Goal: Communication & Community: Answer question/provide support

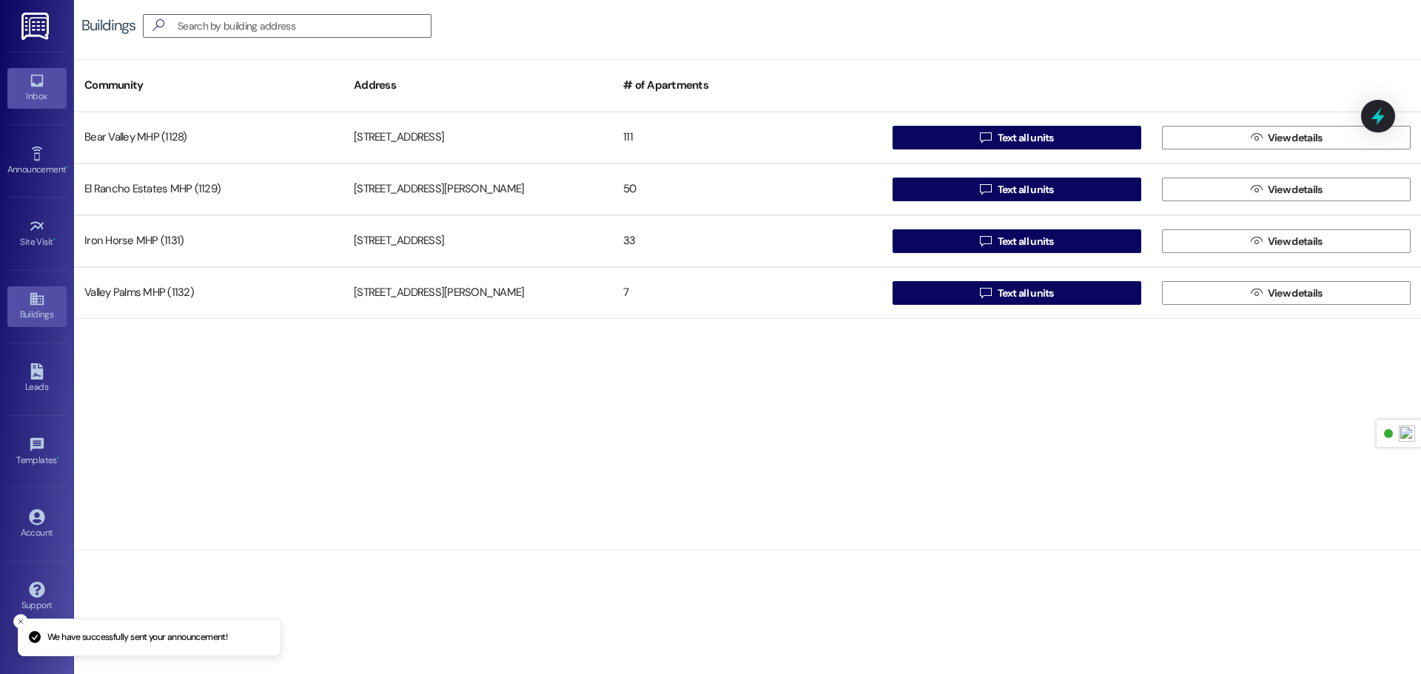
click at [41, 85] on icon at bounding box center [36, 81] width 13 height 13
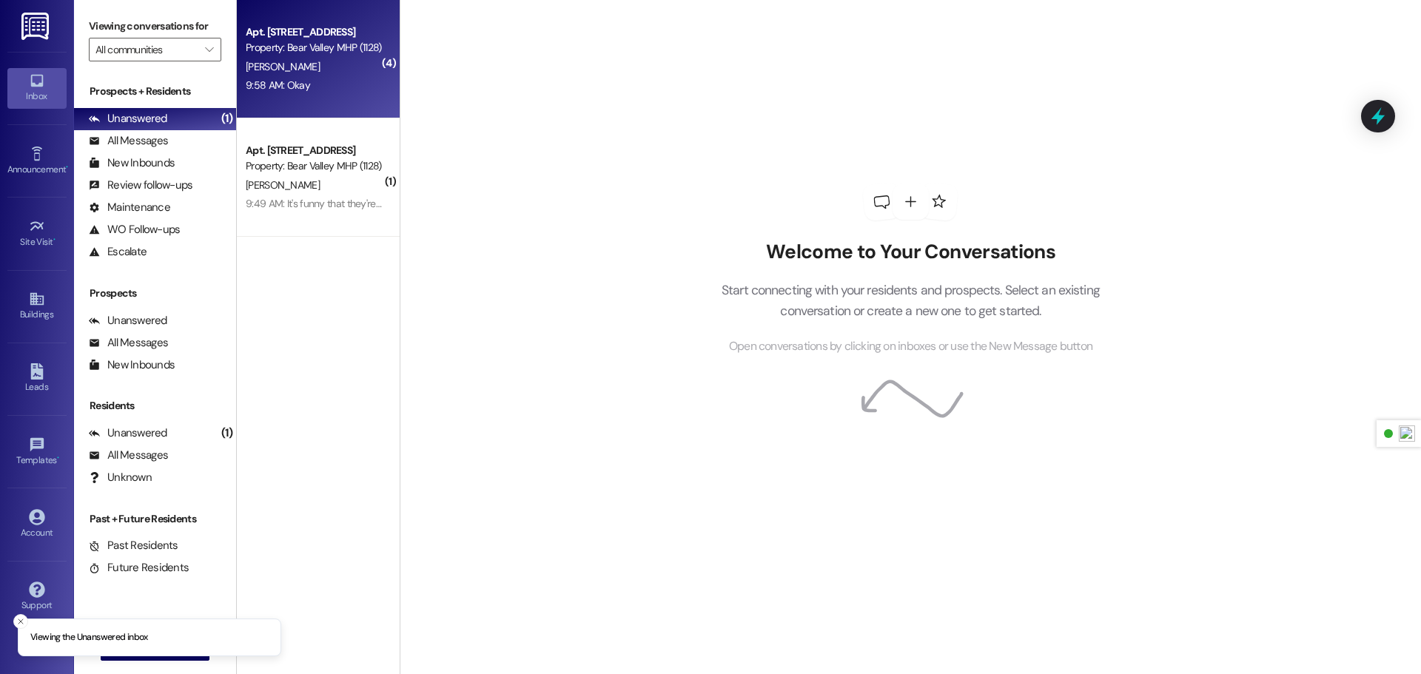
click at [325, 106] on div "Apt. [STREET_ADDRESS] Property: Bear Valley MHP (1128) [PERSON_NAME] 9:58 AM: O…" at bounding box center [318, 59] width 163 height 118
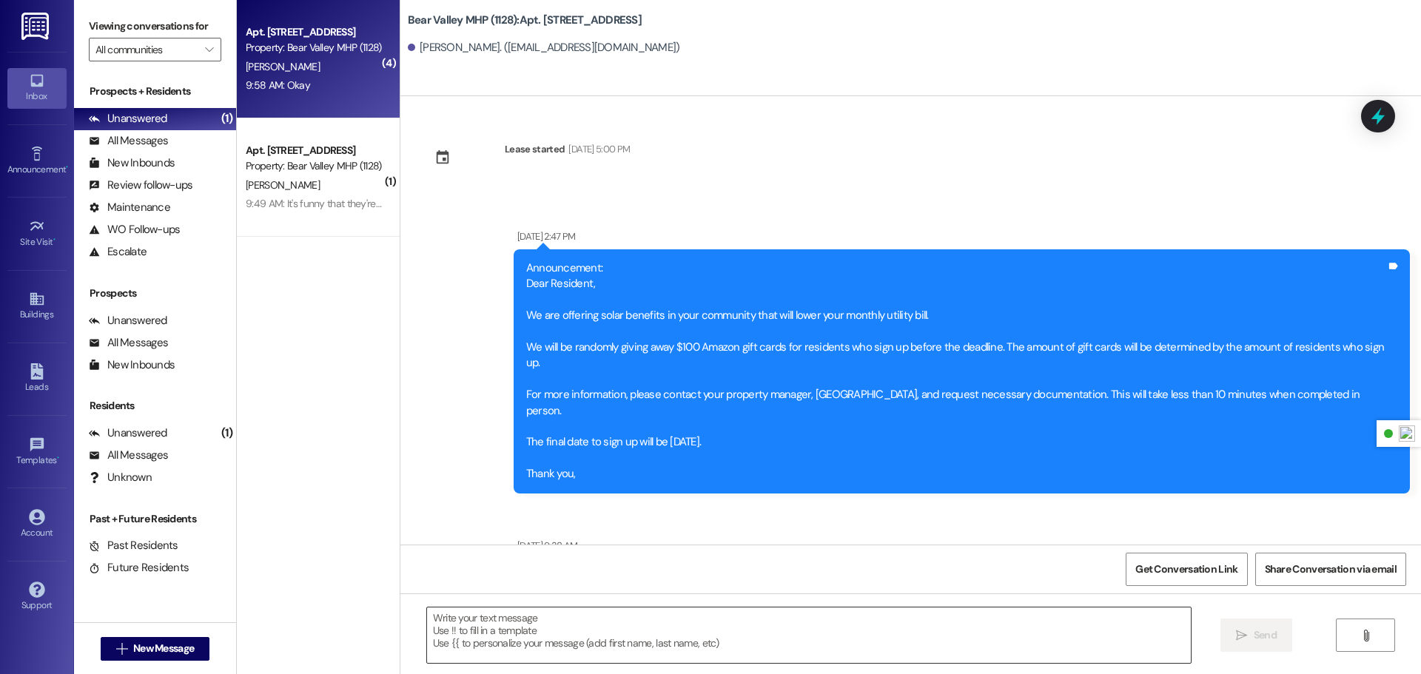
scroll to position [53314, 0]
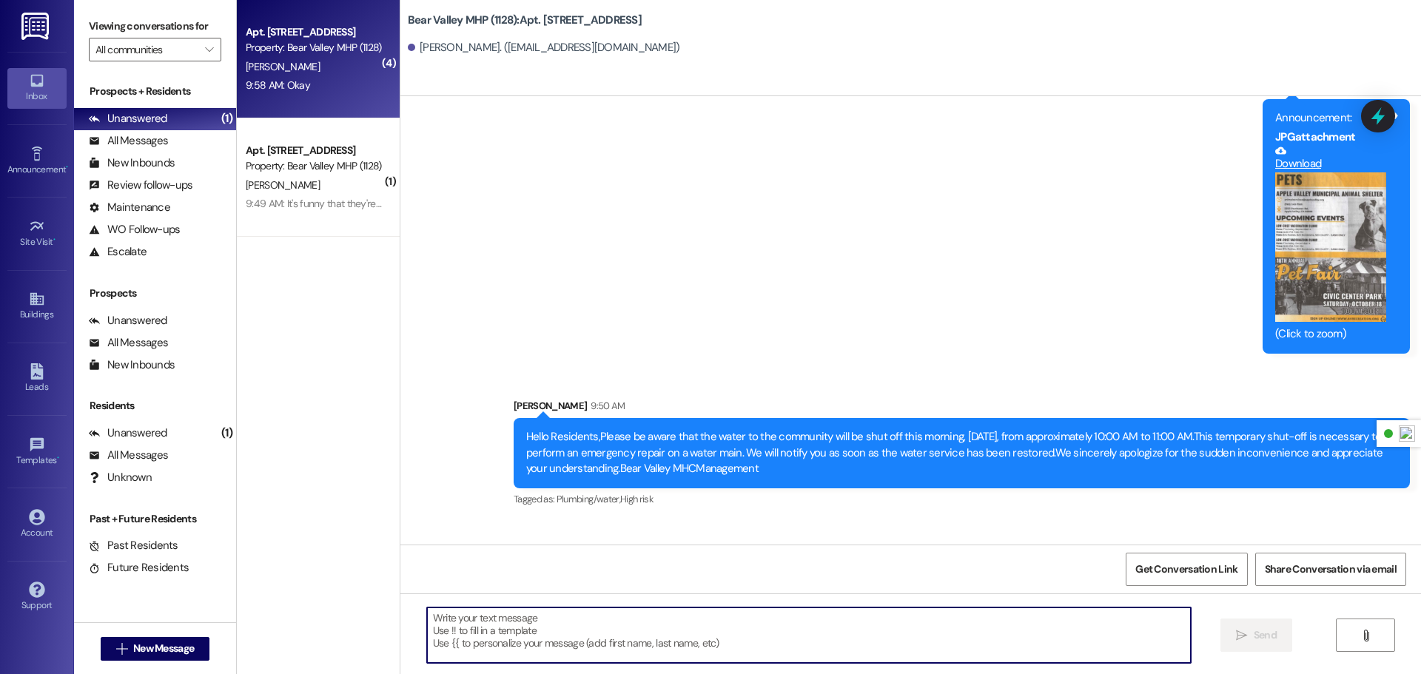
click at [621, 624] on textarea at bounding box center [809, 634] width 764 height 55
type textarea "Water has been restored"
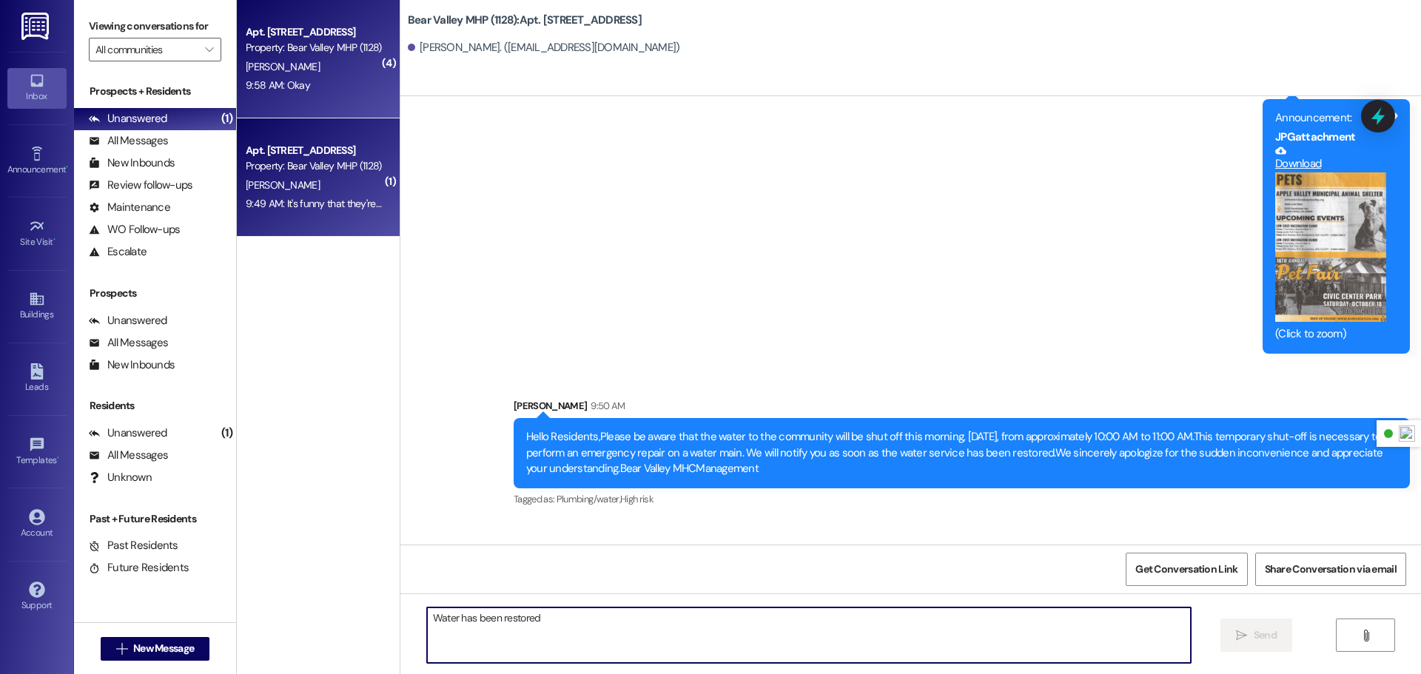
scroll to position [53313, 0]
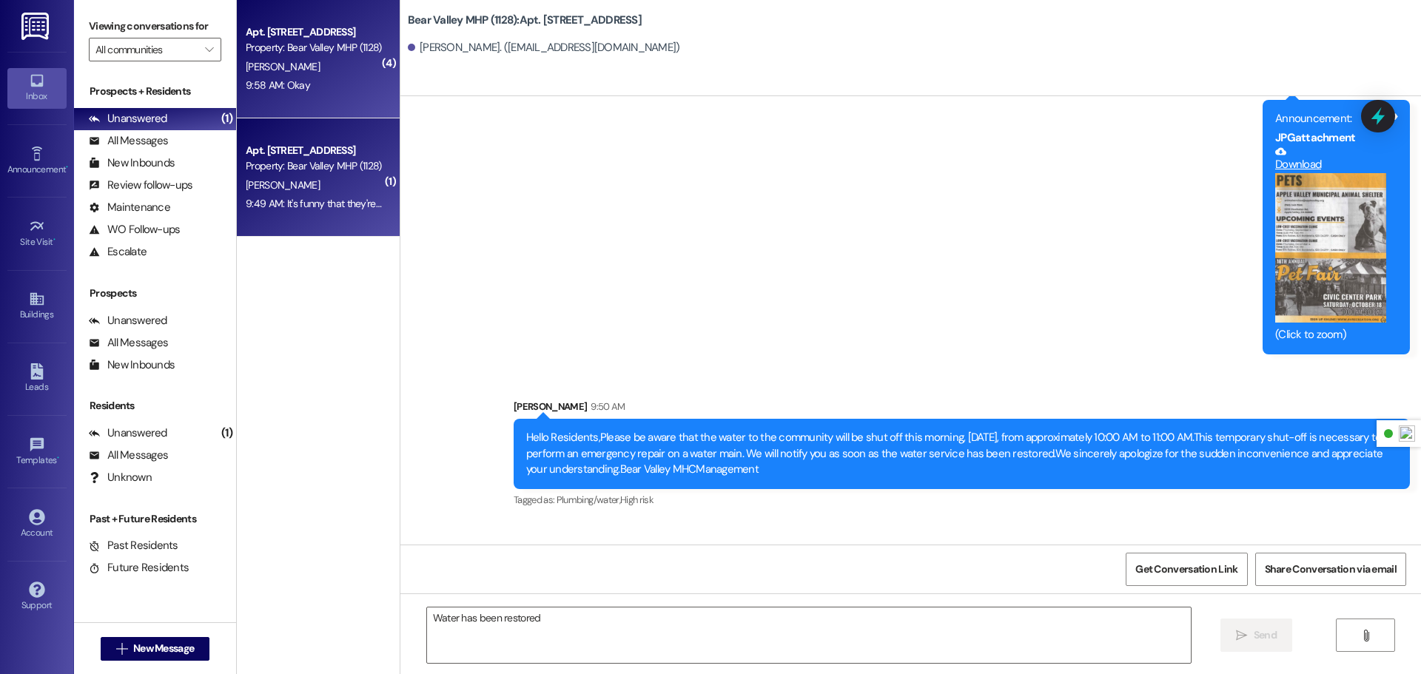
click at [323, 223] on div "Apt. [STREET_ADDRESS] Property: Bear Valley MHP (1128) [PERSON_NAME] 9:49 AM: I…" at bounding box center [318, 177] width 163 height 118
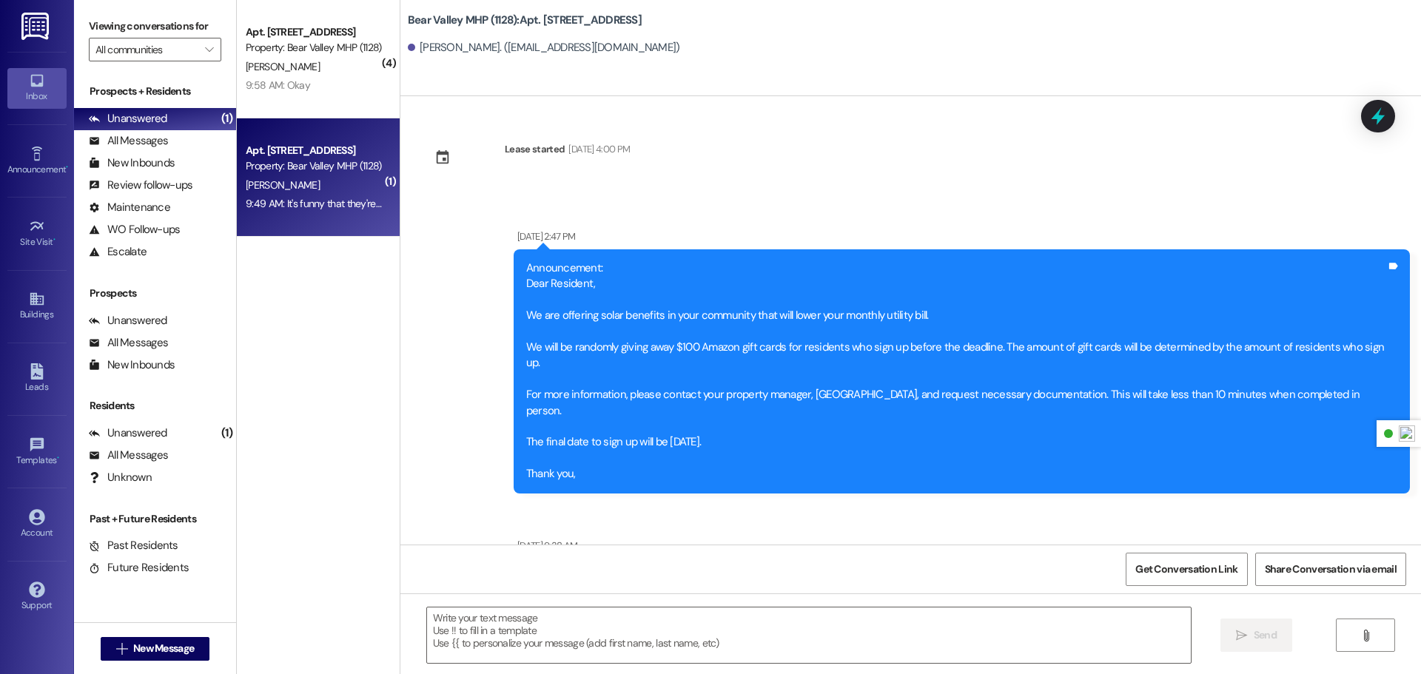
scroll to position [62561, 0]
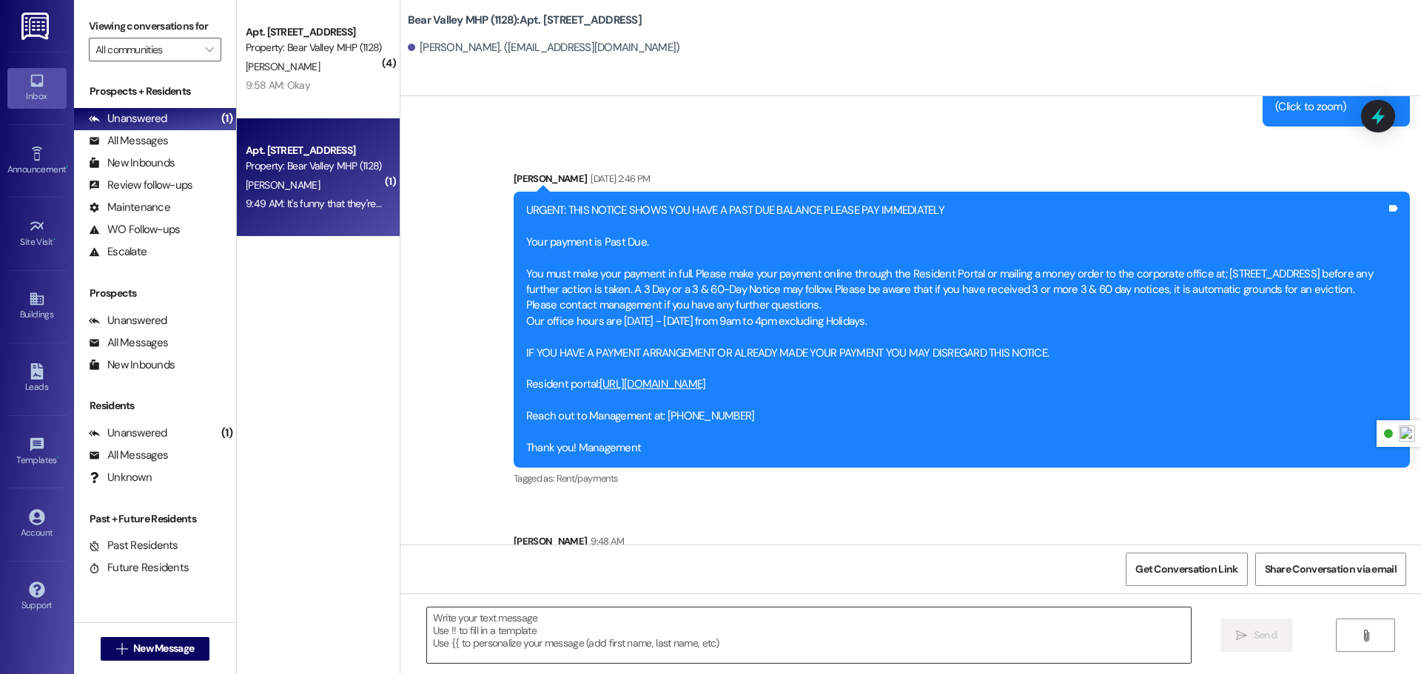
click at [663, 642] on textarea at bounding box center [809, 634] width 764 height 55
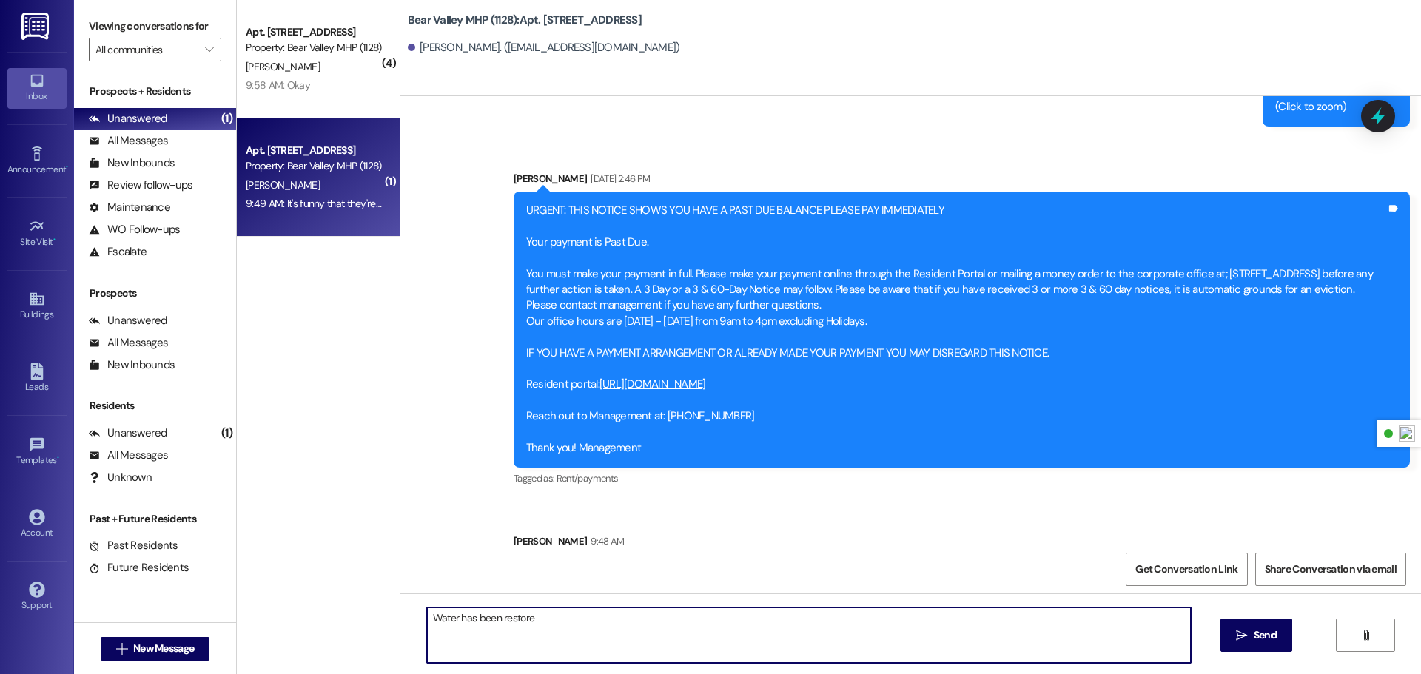
type textarea "Water has been restored"
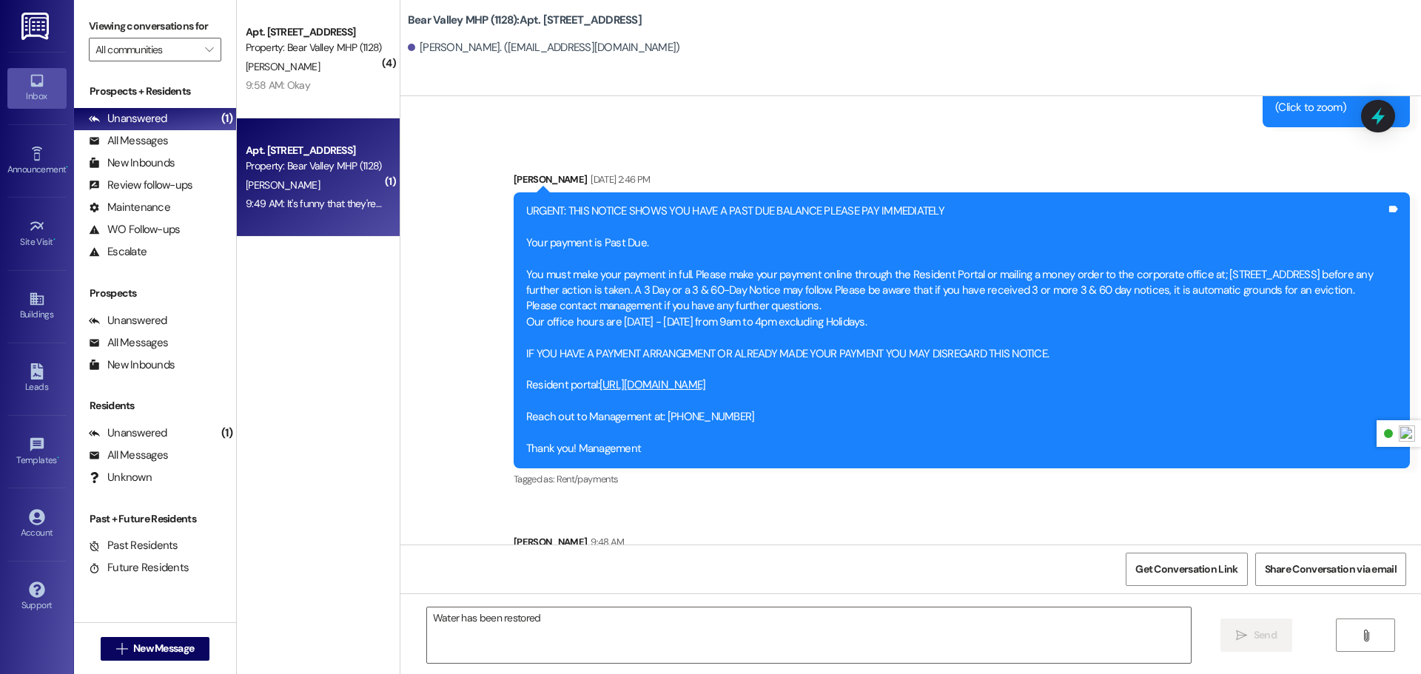
click at [28, 19] on img at bounding box center [36, 26] width 30 height 27
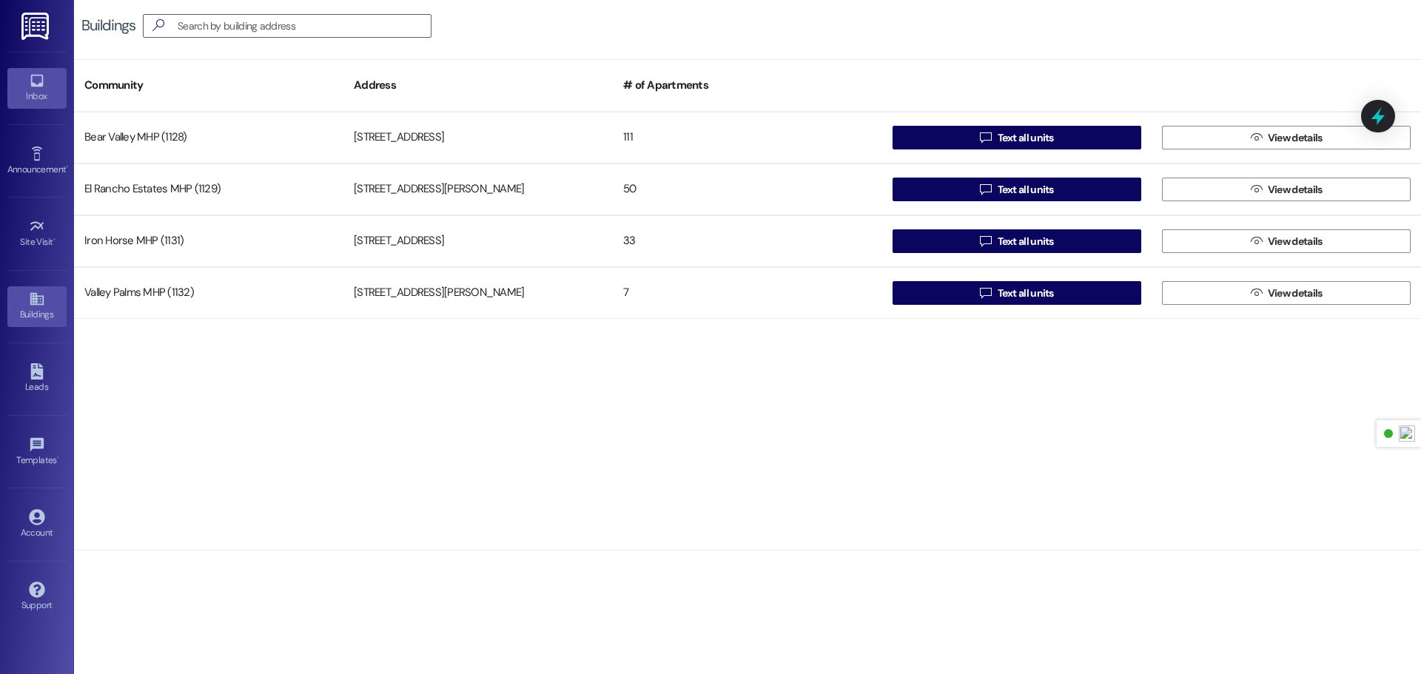
click at [29, 86] on icon at bounding box center [37, 81] width 16 height 16
